Goal: Find specific page/section: Find specific page/section

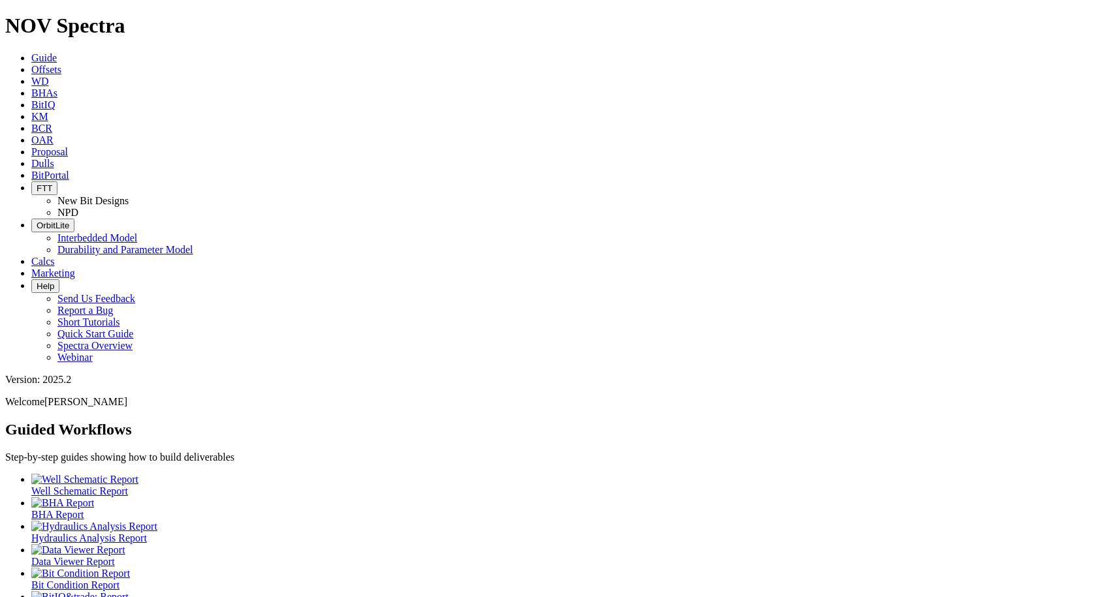
click at [54, 158] on span "Dulls" at bounding box center [42, 163] width 23 height 11
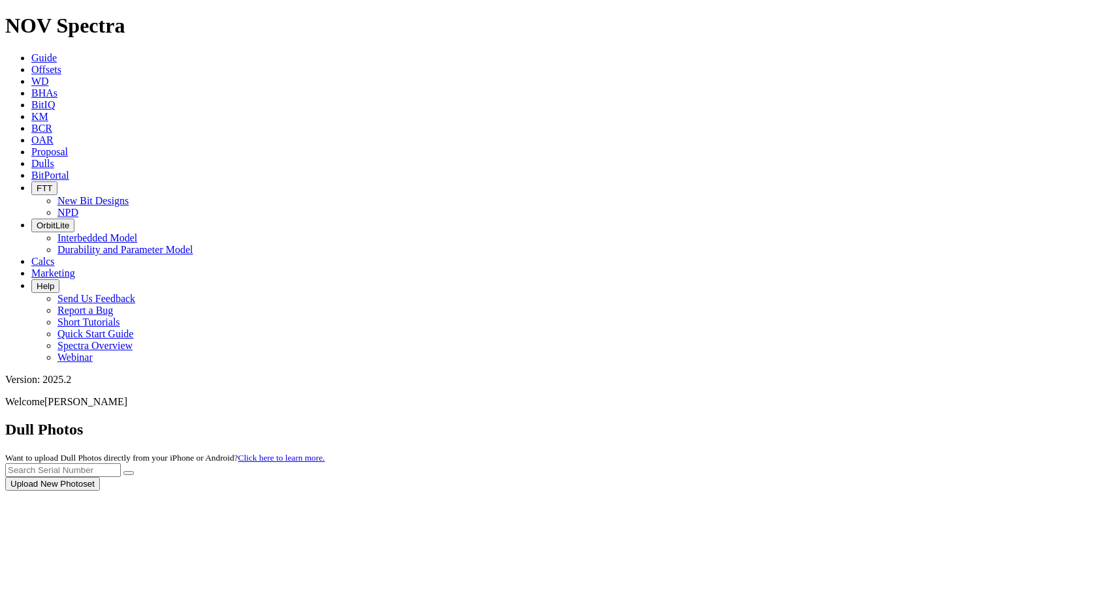
click at [816, 491] on div at bounding box center [548, 491] width 1086 height 0
click at [846, 491] on div at bounding box center [548, 491] width 1086 height 0
click at [121, 464] on input "text" at bounding box center [63, 471] width 116 height 14
type input "A320533"
click at [134, 471] on button "submit" at bounding box center [128, 473] width 10 height 4
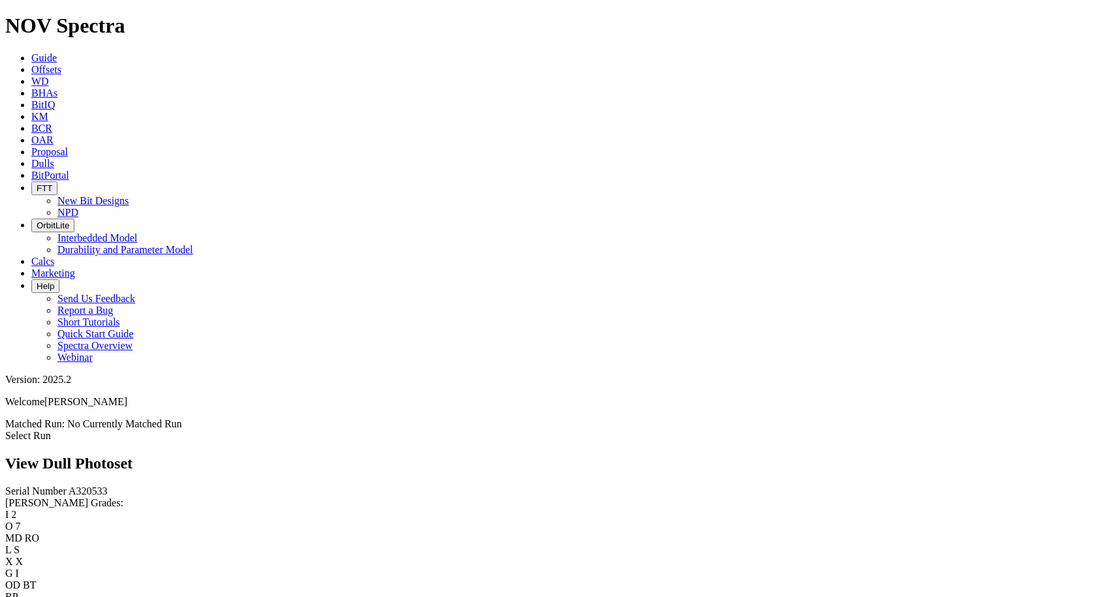
scroll to position [588, 0]
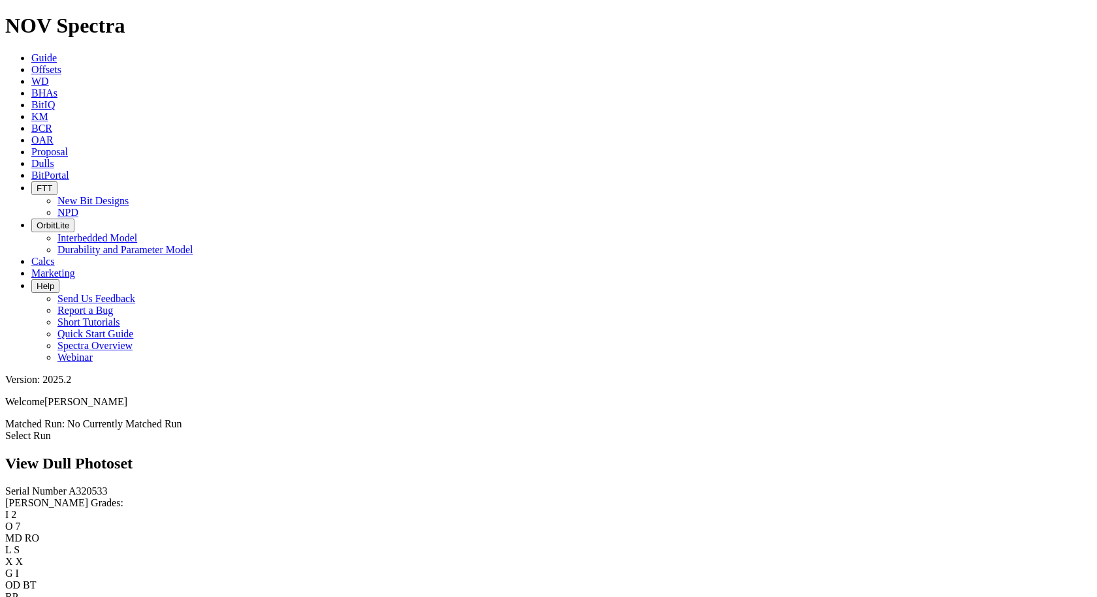
scroll to position [1697, 0]
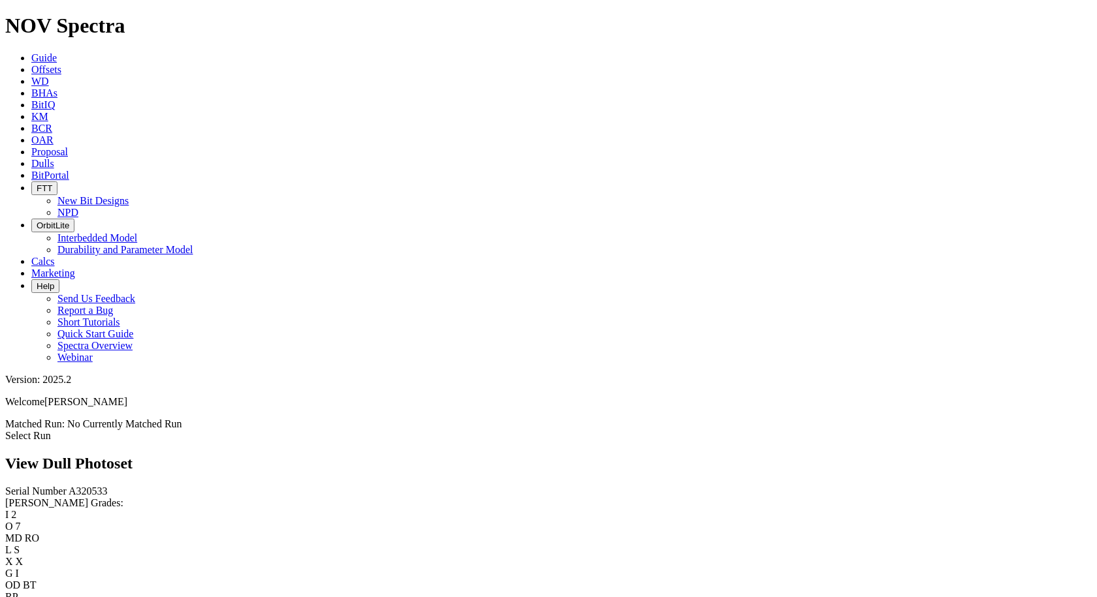
scroll to position [0, 0]
click at [51, 430] on link "Select Run" at bounding box center [28, 435] width 46 height 11
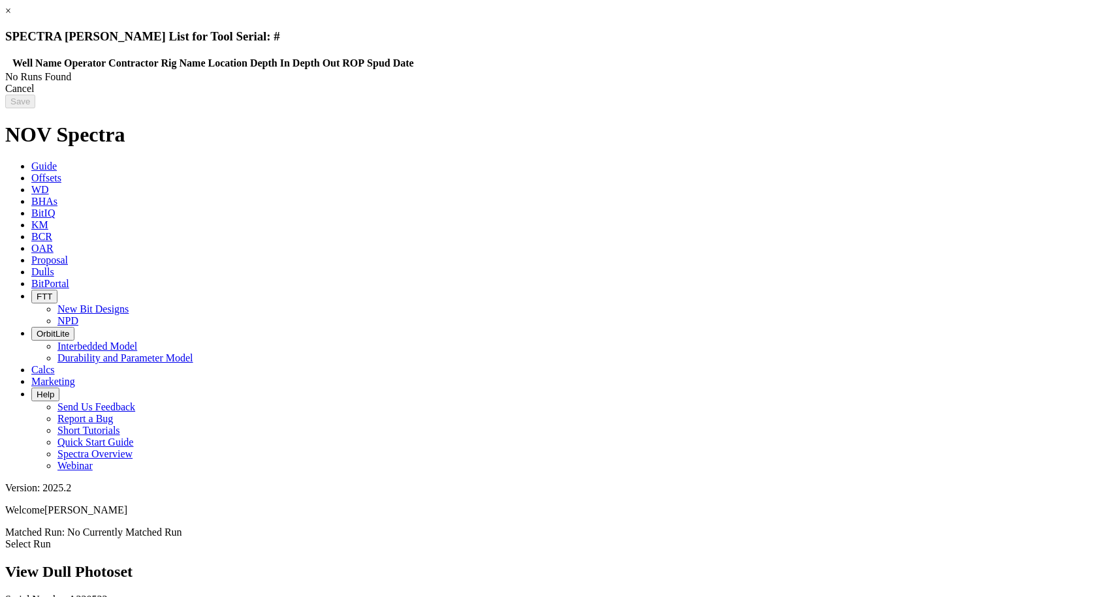
click at [11, 16] on link "×" at bounding box center [8, 10] width 6 height 11
